Goal: Transaction & Acquisition: Purchase product/service

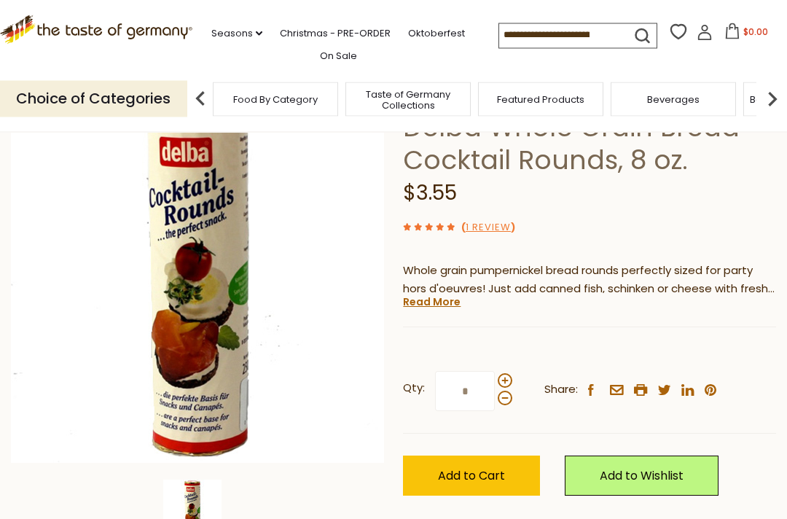
scroll to position [116, 0]
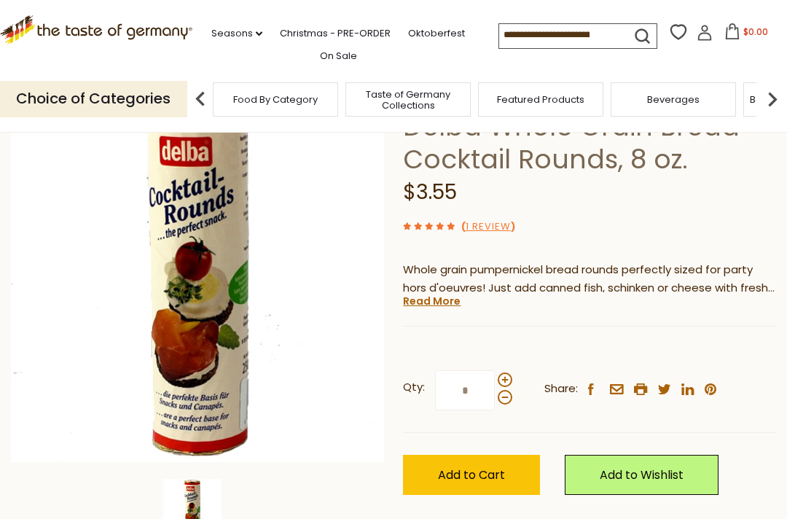
click at [484, 466] on span "Add to Cart" at bounding box center [471, 474] width 67 height 17
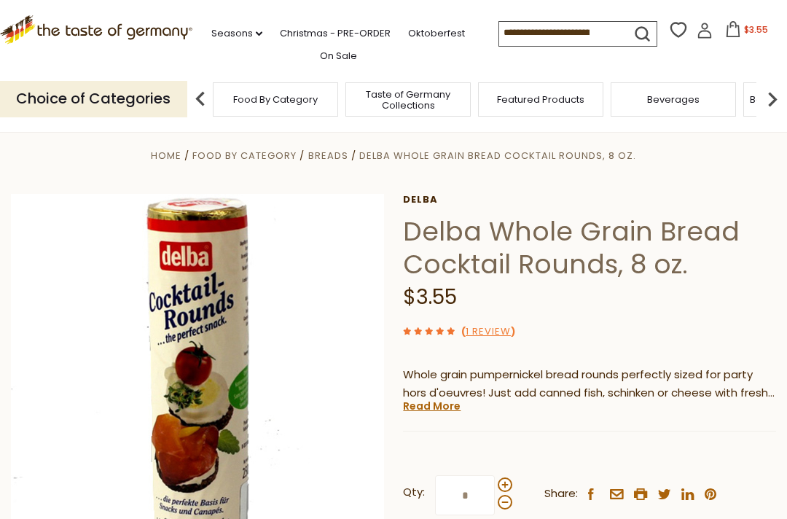
scroll to position [0, 0]
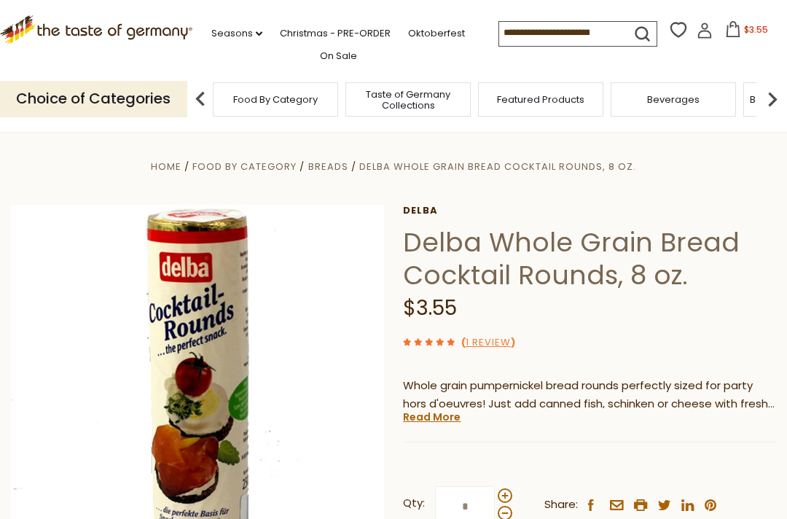
click at [350, 102] on span "Taste of Germany Collections" at bounding box center [408, 100] width 117 height 22
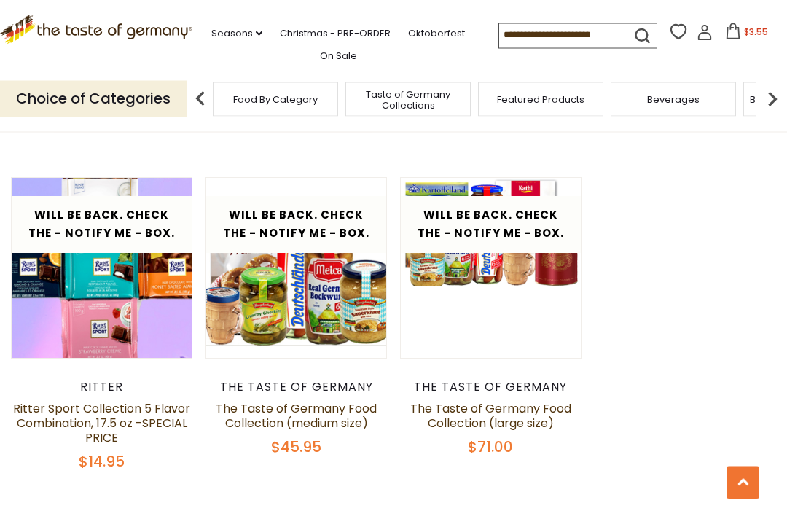
scroll to position [2842, 0]
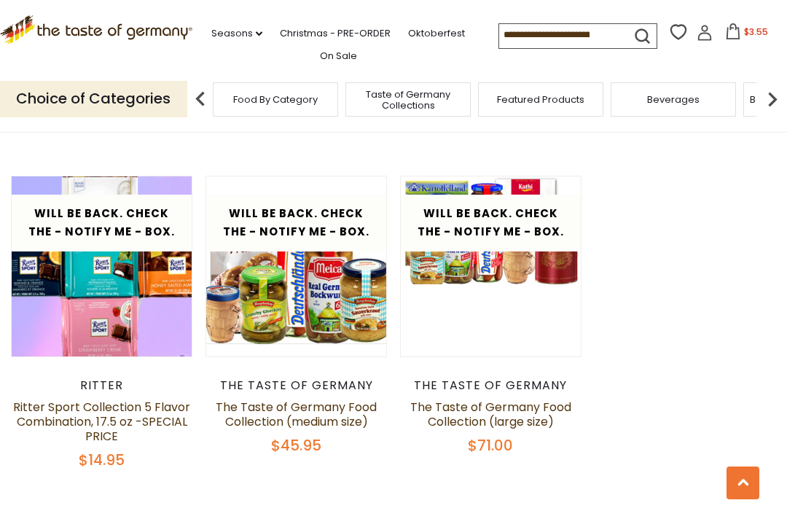
click at [312, 50] on button "Quick View" at bounding box center [296, 33] width 98 height 33
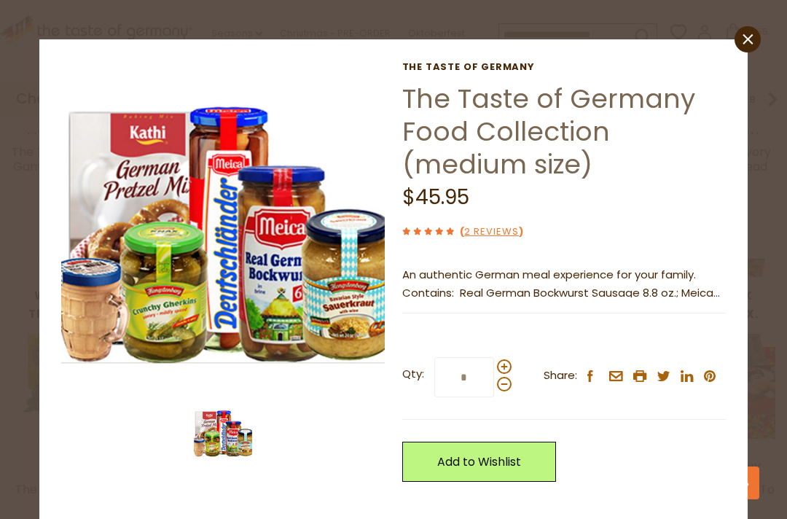
scroll to position [2085, 0]
click at [749, 50] on link "close" at bounding box center [747, 39] width 26 height 26
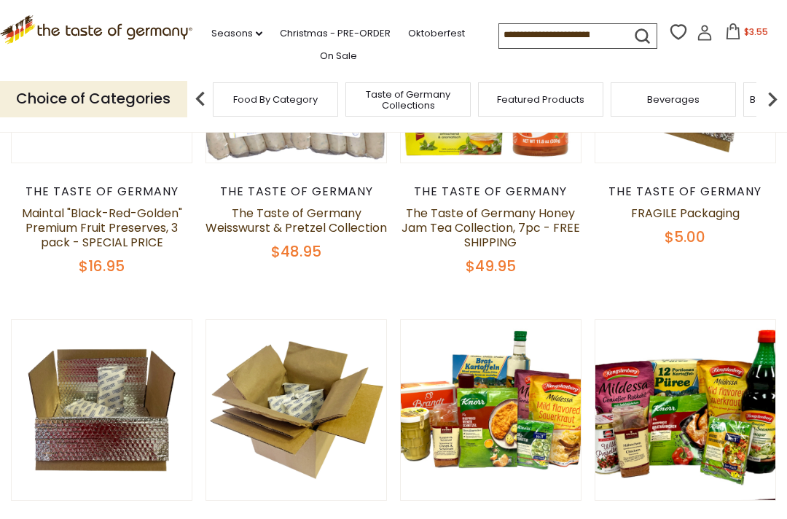
scroll to position [299, 0]
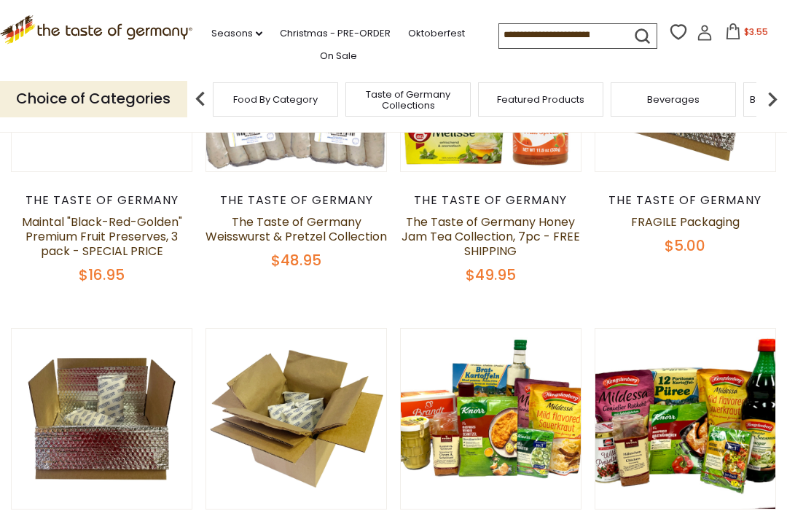
click at [744, 33] on span "$3.55" at bounding box center [756, 31] width 24 height 12
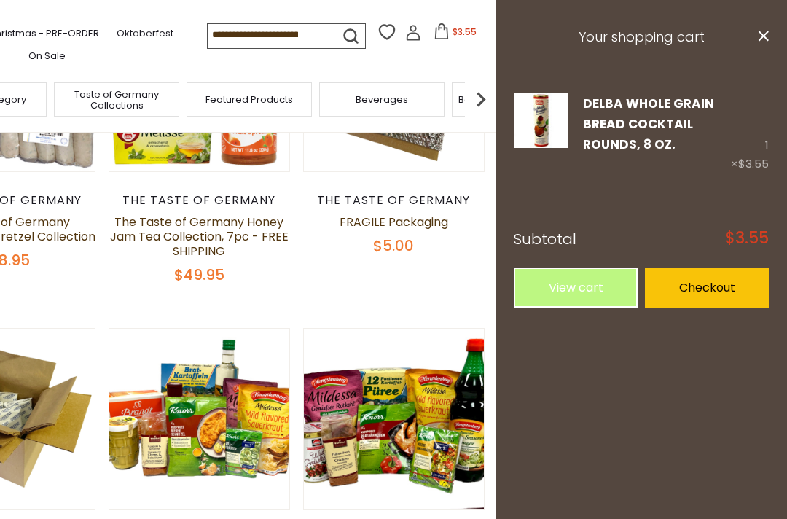
click at [586, 284] on link "View cart" at bounding box center [576, 287] width 124 height 40
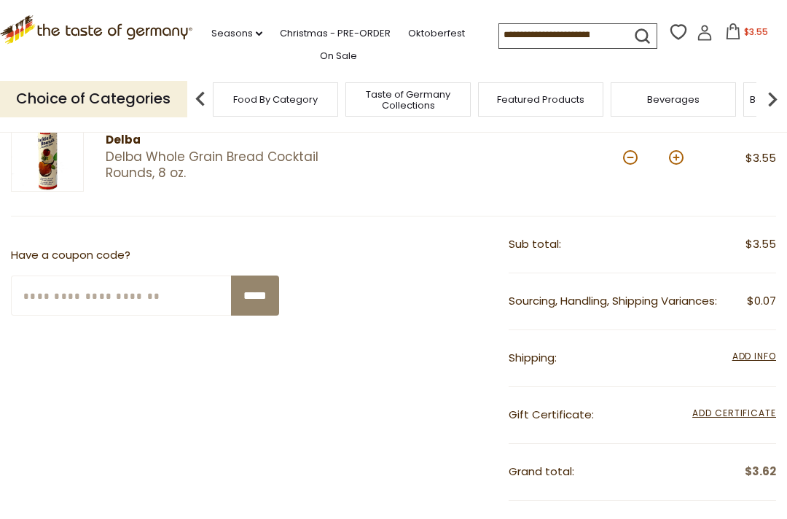
scroll to position [248, 0]
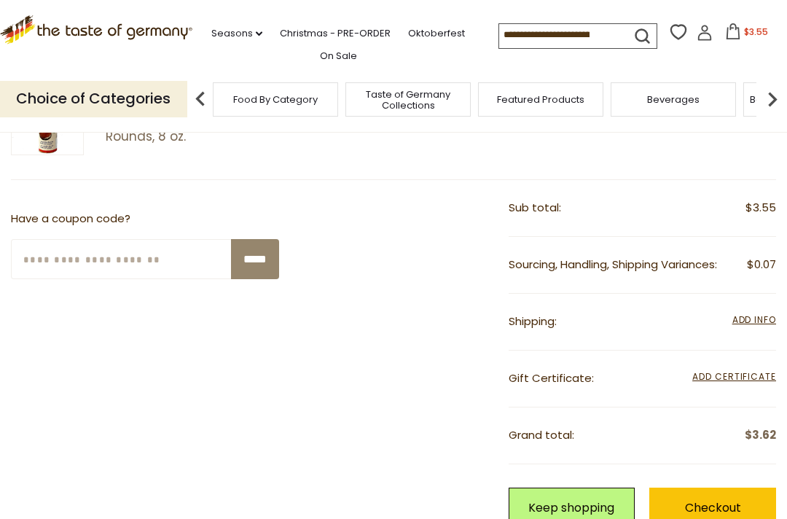
click at [755, 315] on span "Add Info" at bounding box center [754, 319] width 44 height 12
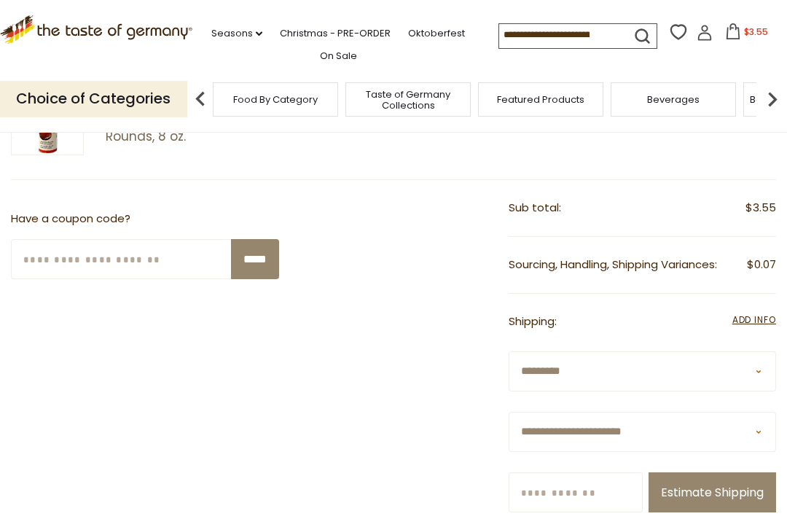
click at [766, 429] on select "**********" at bounding box center [642, 432] width 268 height 40
select select "***"
click at [581, 487] on input "Zip/Postcode" at bounding box center [575, 492] width 134 height 40
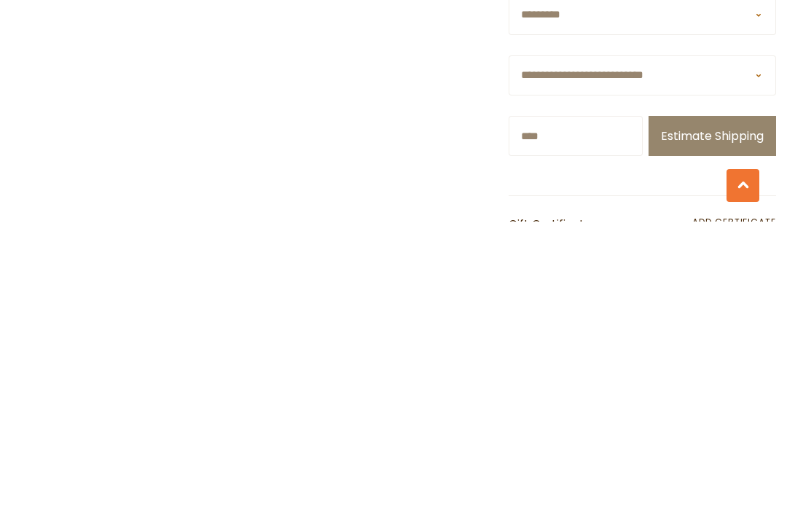
type input "****"
click at [710, 413] on button "Estimate Shipping" at bounding box center [711, 433] width 127 height 40
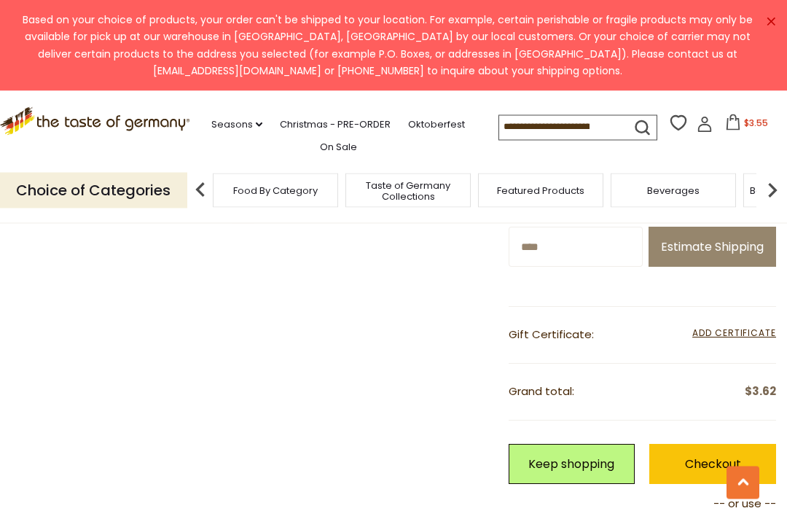
scroll to position [584, 0]
click at [710, 266] on button "Estimate Shipping" at bounding box center [711, 246] width 127 height 40
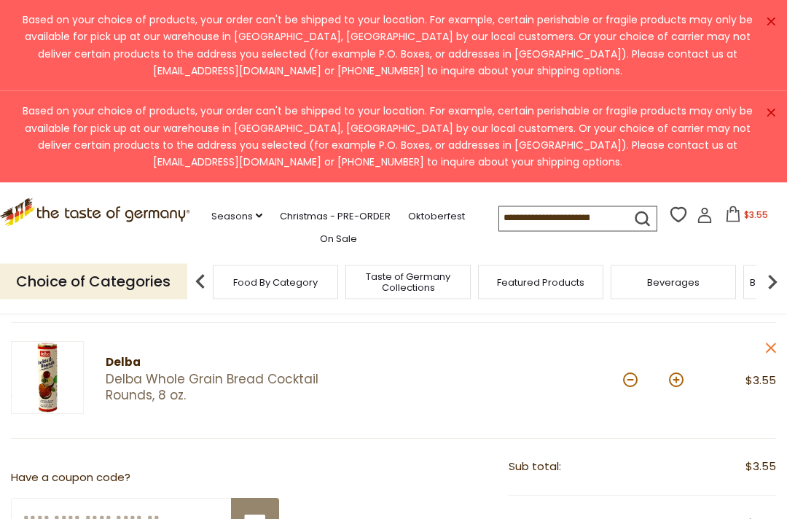
scroll to position [170, 0]
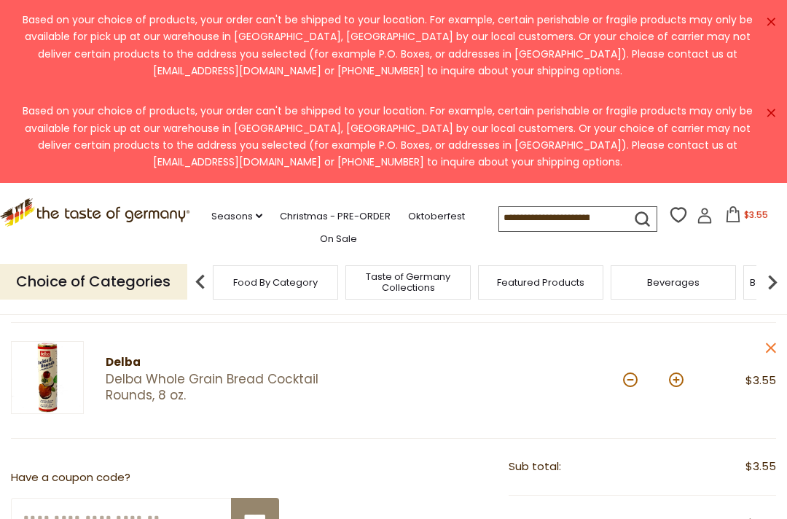
click at [683, 377] on button at bounding box center [676, 379] width 15 height 15
type input "*"
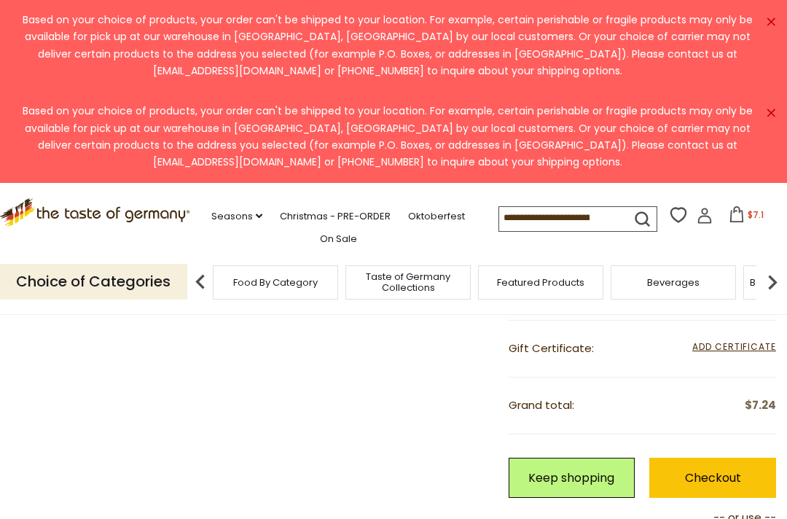
scroll to position [460, 0]
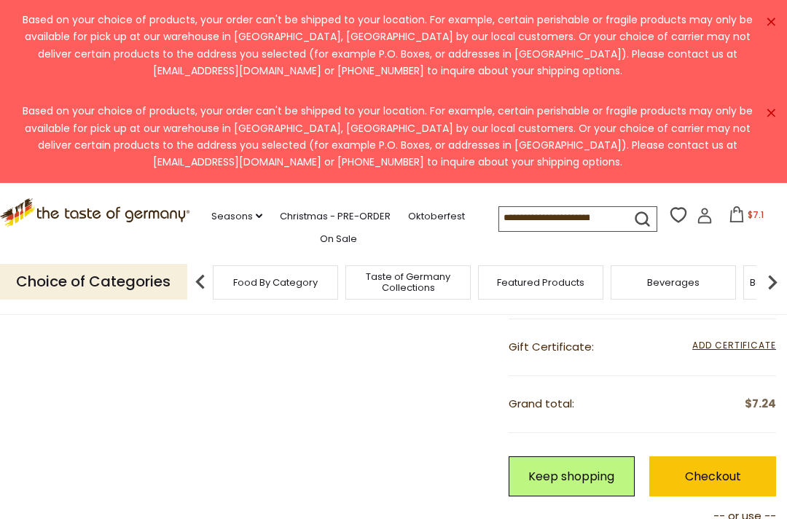
click at [718, 473] on link "Checkout" at bounding box center [712, 476] width 127 height 40
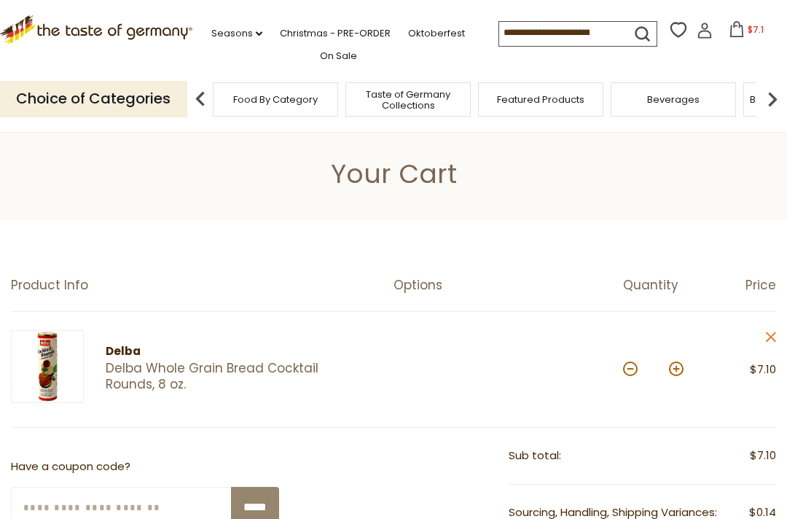
click at [630, 369] on button at bounding box center [630, 368] width 15 height 15
type input "*"
click at [774, 333] on icon at bounding box center [771, 336] width 10 height 10
